Goal: Find specific page/section: Find specific page/section

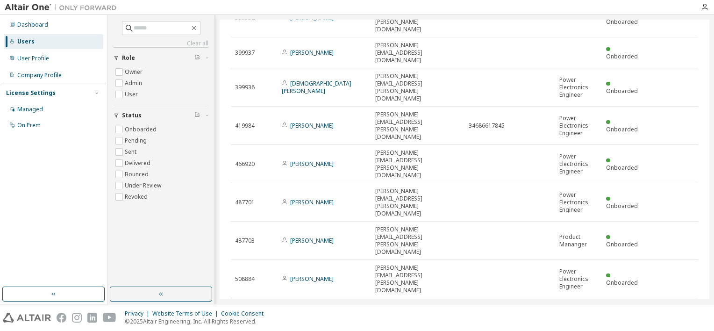
scroll to position [88, 0]
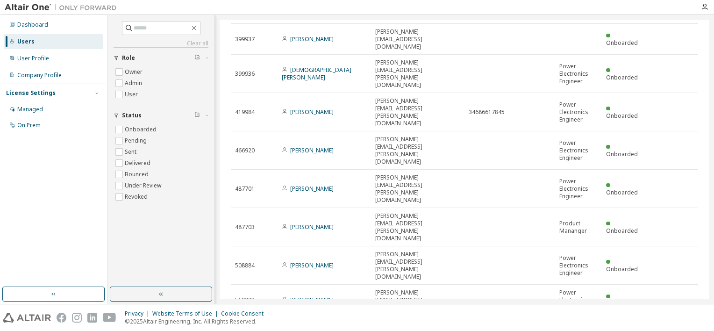
type input "*"
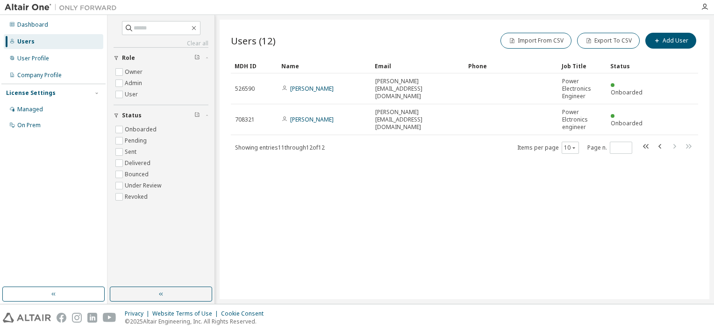
click at [401, 215] on div "Users (12) Import From CSV Export To CSV Add User Clear Load Save Save As Field…" at bounding box center [465, 159] width 490 height 279
